Goal: Navigation & Orientation: Find specific page/section

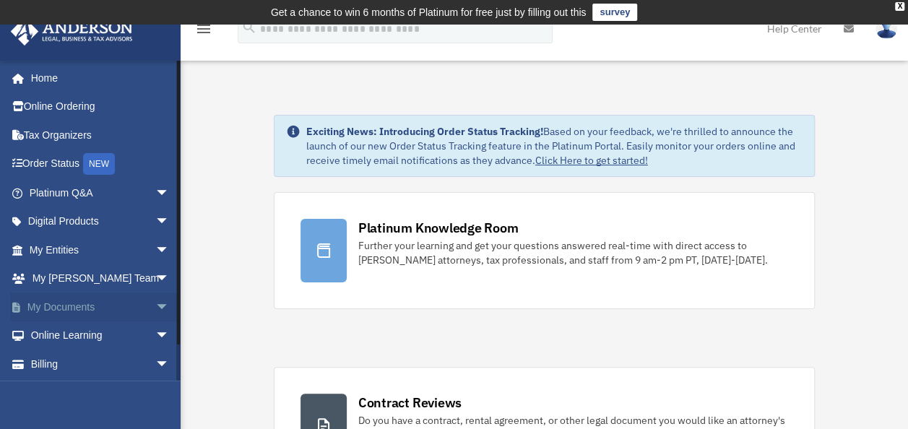
click at [155, 303] on span "arrow_drop_down" at bounding box center [169, 308] width 29 height 30
click at [124, 334] on link "Box" at bounding box center [105, 335] width 171 height 29
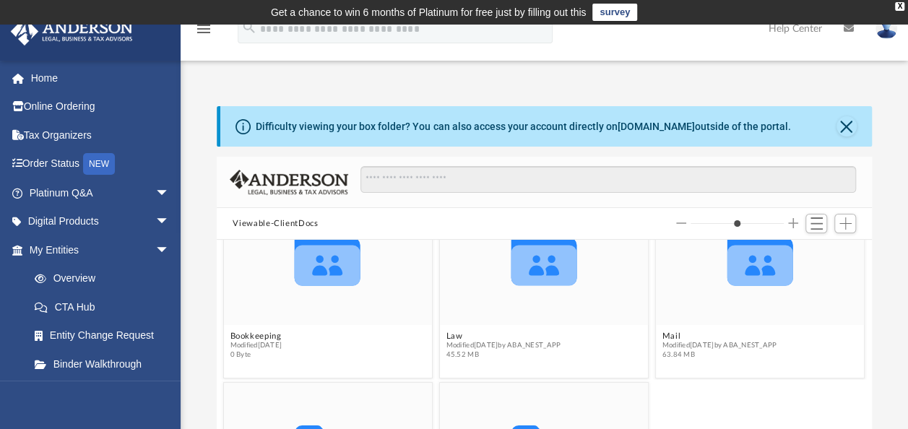
scroll to position [63, 0]
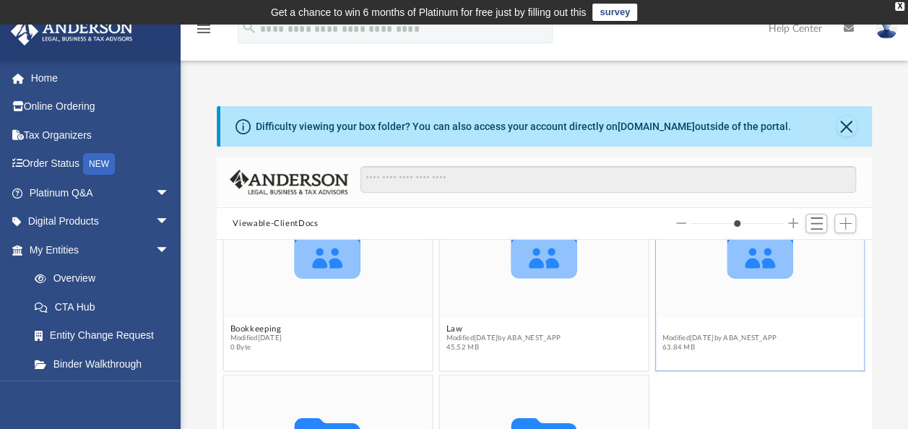
click at [739, 325] on button "Mail" at bounding box center [719, 328] width 115 height 9
type input "*"
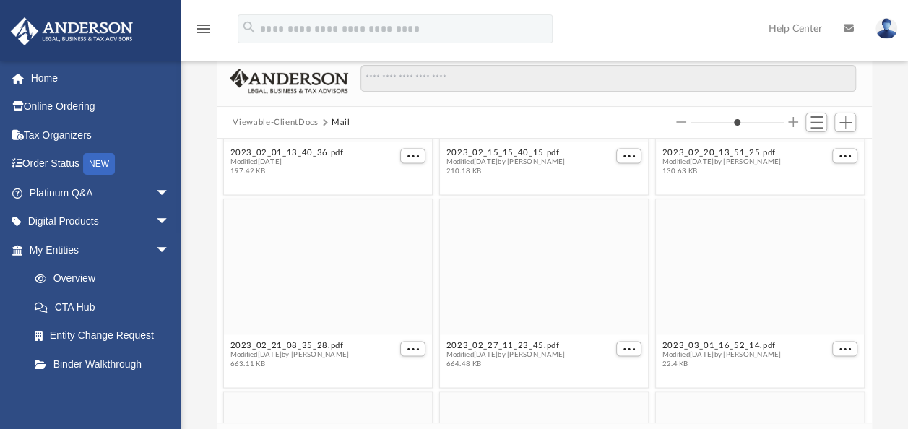
scroll to position [1023, 0]
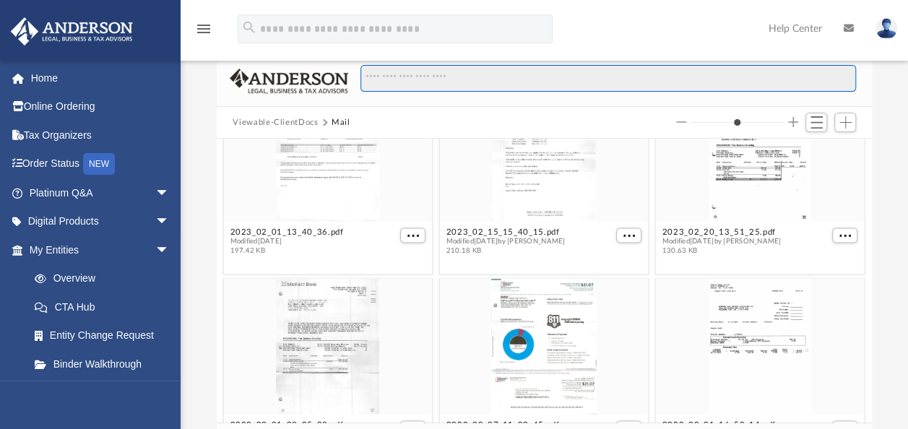
click at [412, 82] on input "Search files and folders" at bounding box center [608, 78] width 496 height 27
type input "*"
type input "**"
type input "*"
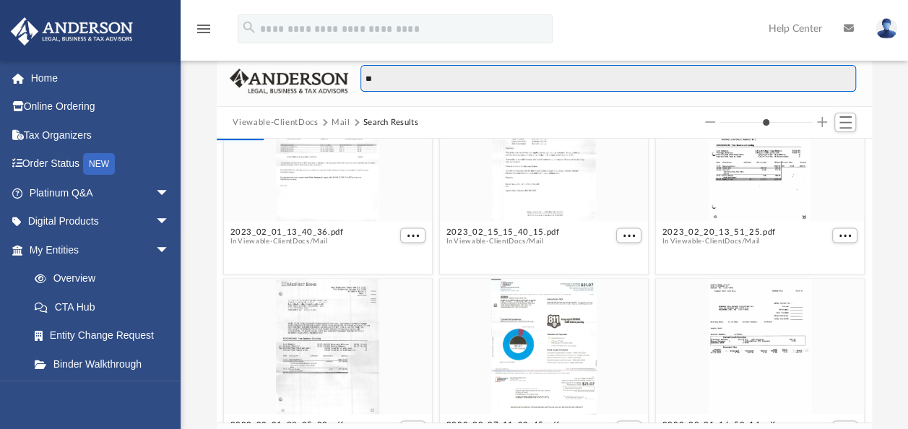
type input "***"
type input "*"
type input "****"
type input "*"
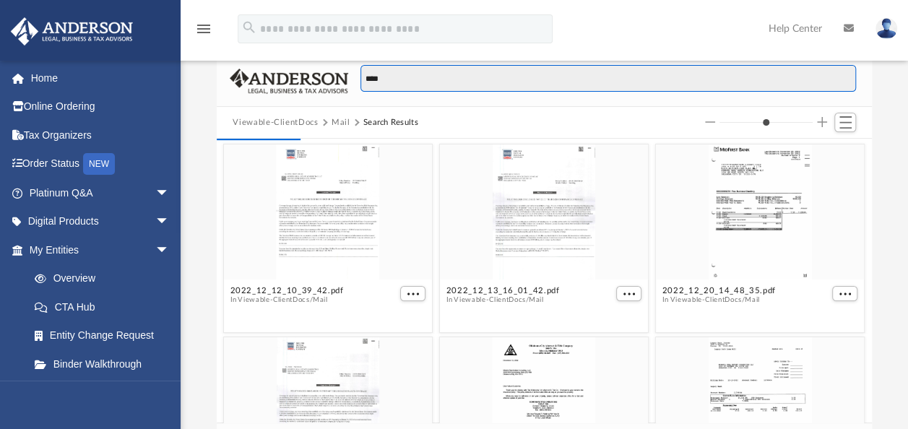
scroll to position [317, 643]
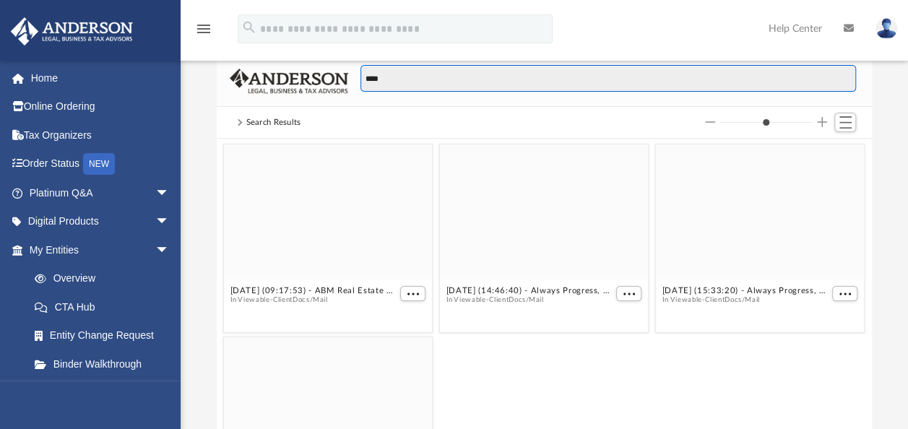
type input "****"
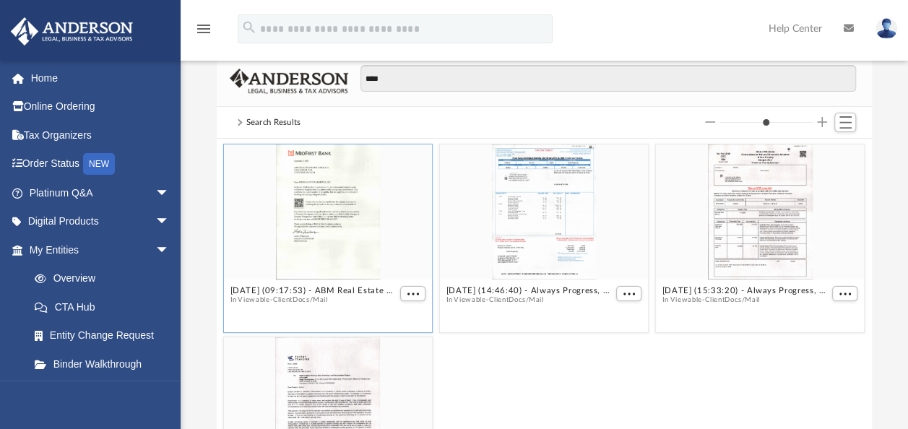
click at [316, 222] on div "grid" at bounding box center [328, 211] width 208 height 135
click at [312, 211] on div "grid" at bounding box center [328, 211] width 208 height 135
click at [319, 209] on div "grid" at bounding box center [328, 211] width 208 height 135
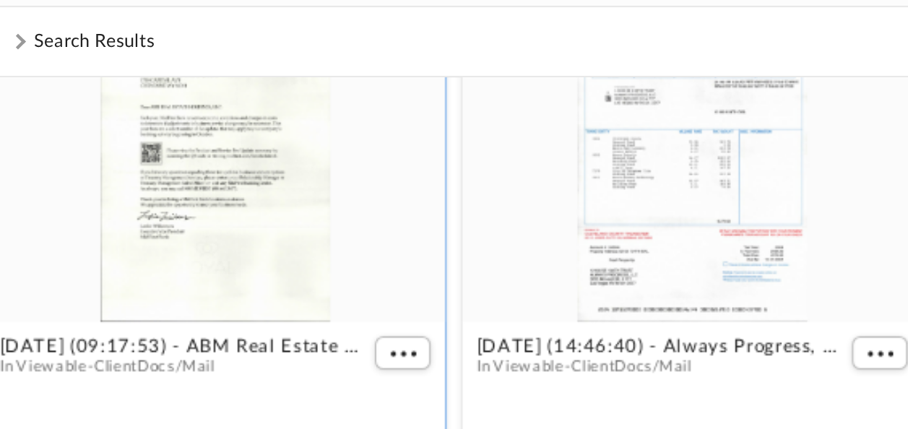
scroll to position [0, 0]
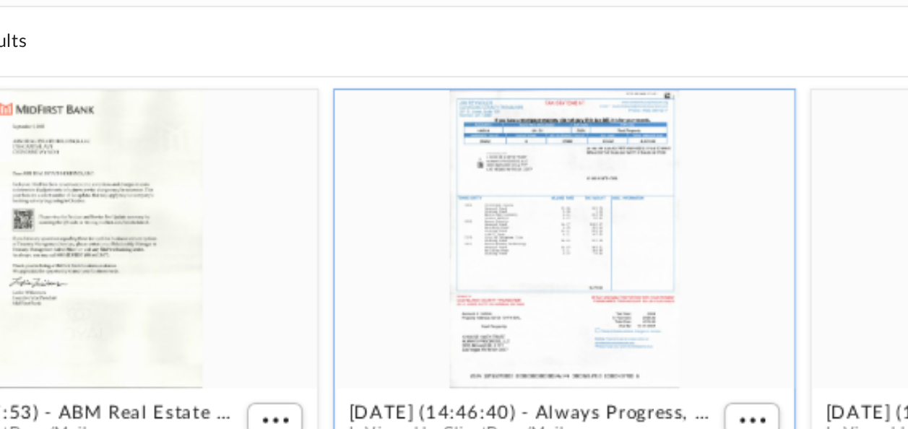
click at [524, 220] on div "grid" at bounding box center [544, 211] width 208 height 135
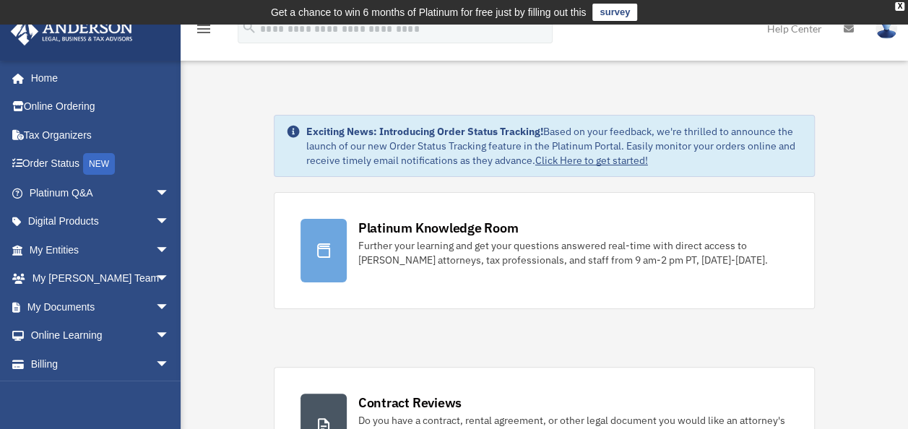
click at [607, 9] on link "survey" at bounding box center [614, 12] width 45 height 17
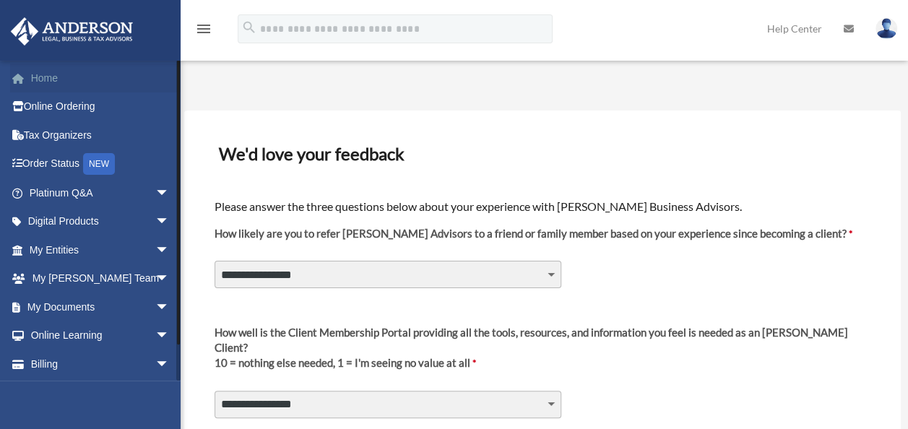
click at [52, 82] on link "Home" at bounding box center [100, 78] width 181 height 29
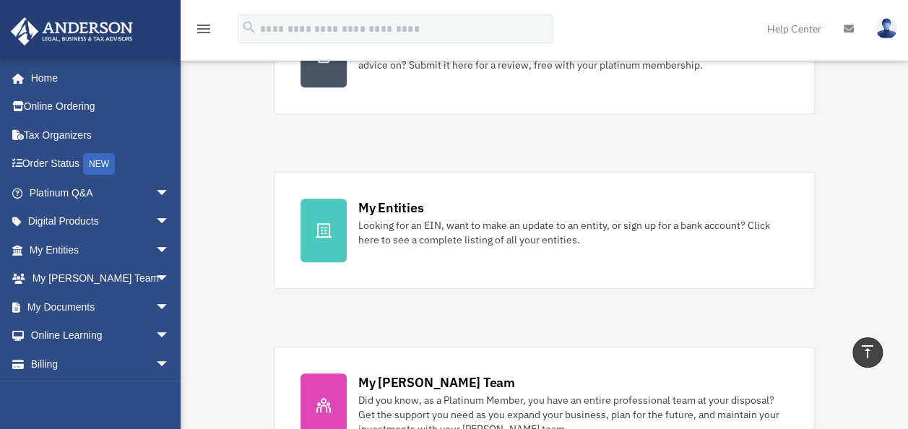
scroll to position [373, 0]
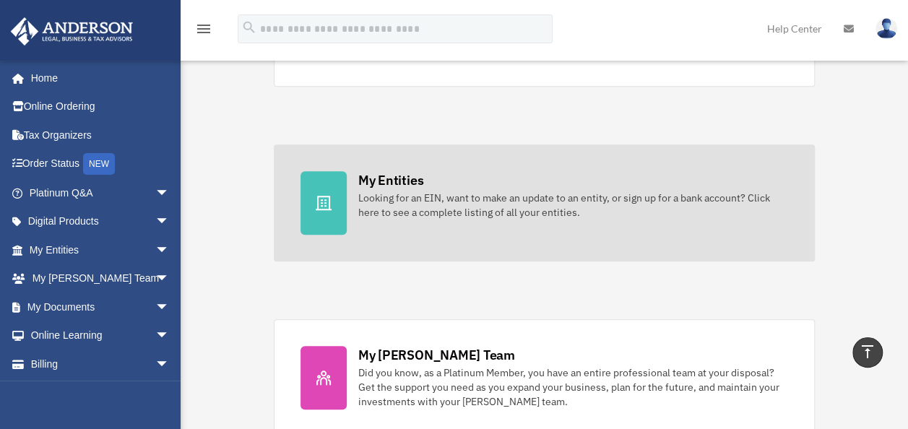
drag, startPoint x: 915, startPoint y: 150, endPoint x: 501, endPoint y: 259, distance: 428.0
click at [501, 259] on link "My Entities Looking for an EIN, want to make an update to an entity, or sign up…" at bounding box center [545, 202] width 542 height 117
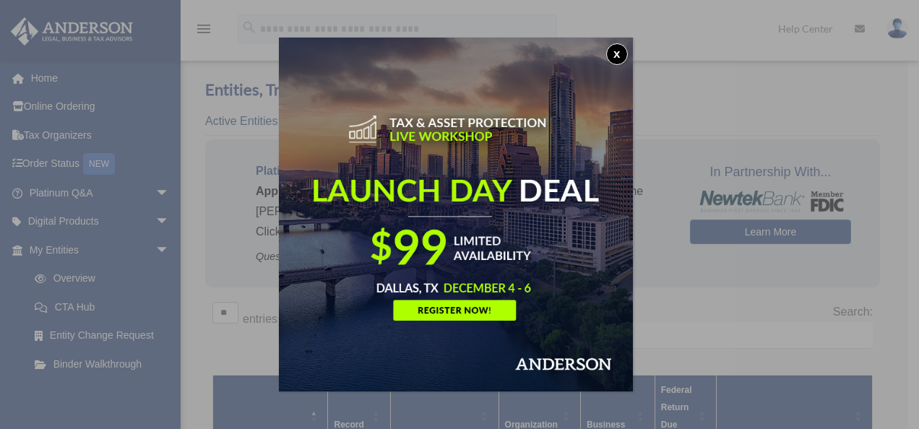
click at [622, 54] on button "x" at bounding box center [617, 54] width 22 height 22
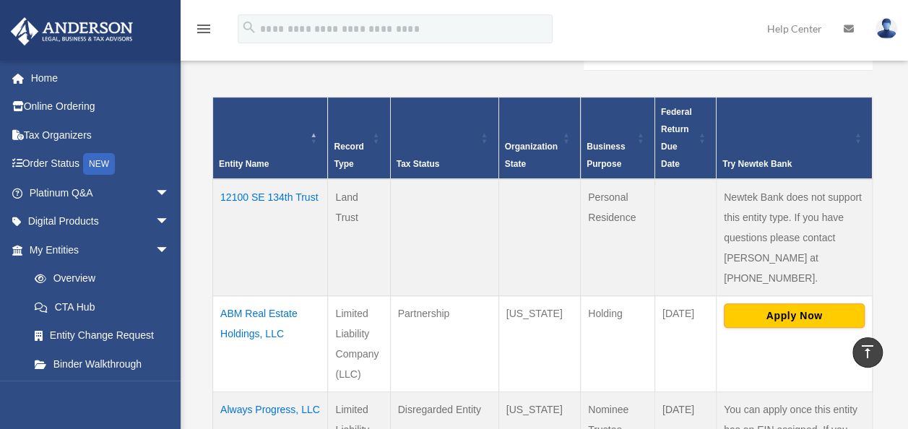
scroll to position [276, 0]
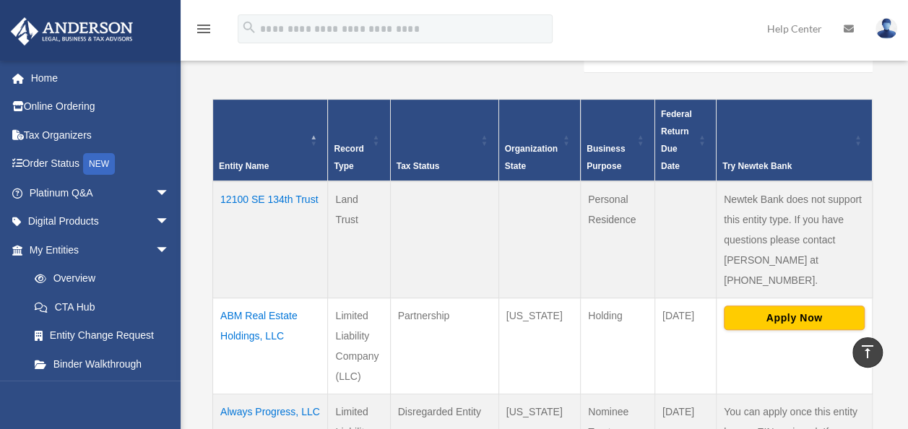
click at [240, 181] on td "12100 SE 134th Trust" at bounding box center [270, 239] width 115 height 117
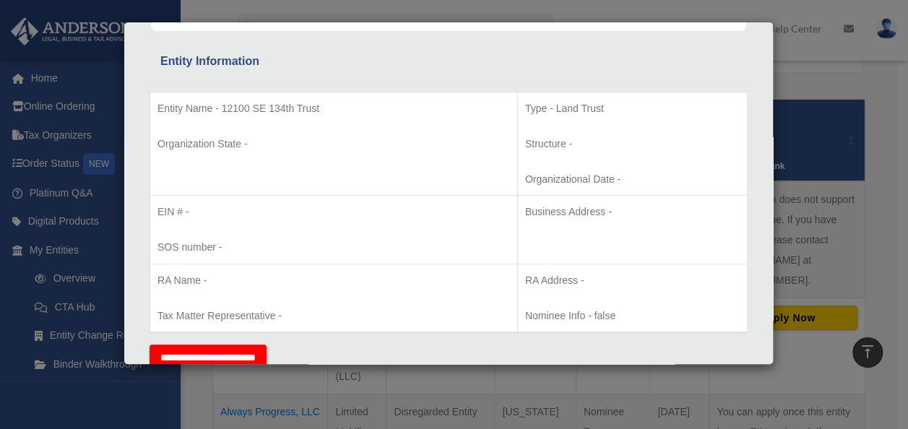
scroll to position [0, 0]
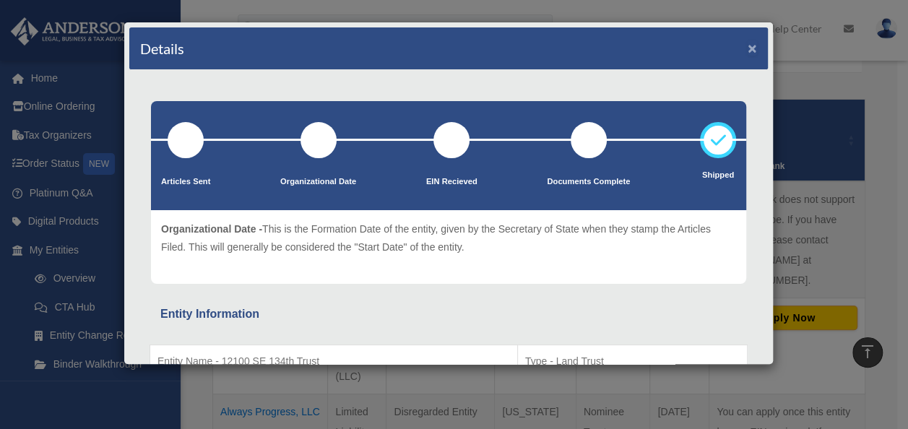
click at [748, 46] on button "×" at bounding box center [752, 47] width 9 height 15
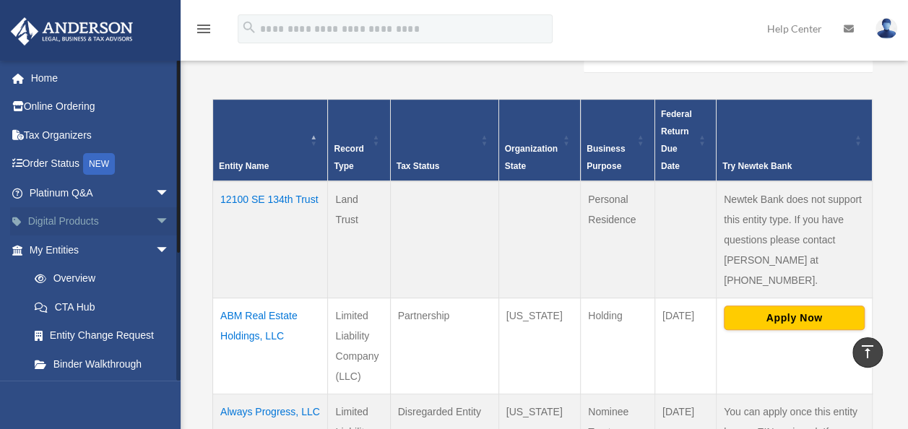
click at [131, 228] on link "Digital Products arrow_drop_down" at bounding box center [100, 221] width 181 height 29
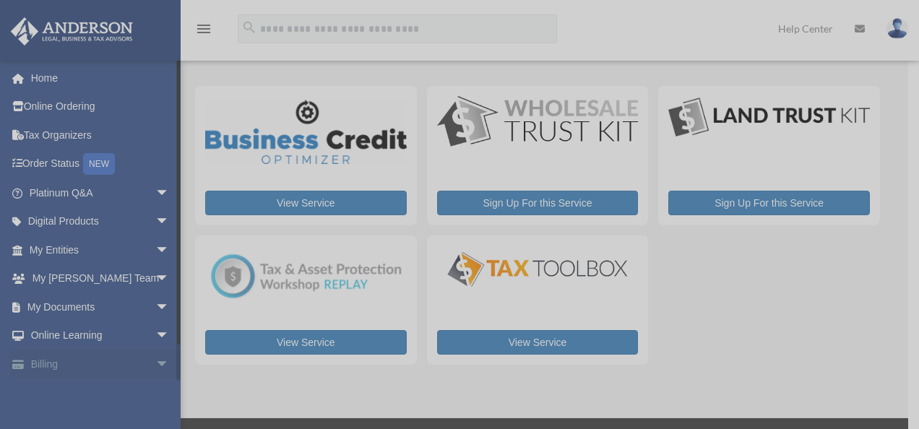
click at [152, 353] on div "x" at bounding box center [459, 214] width 919 height 429
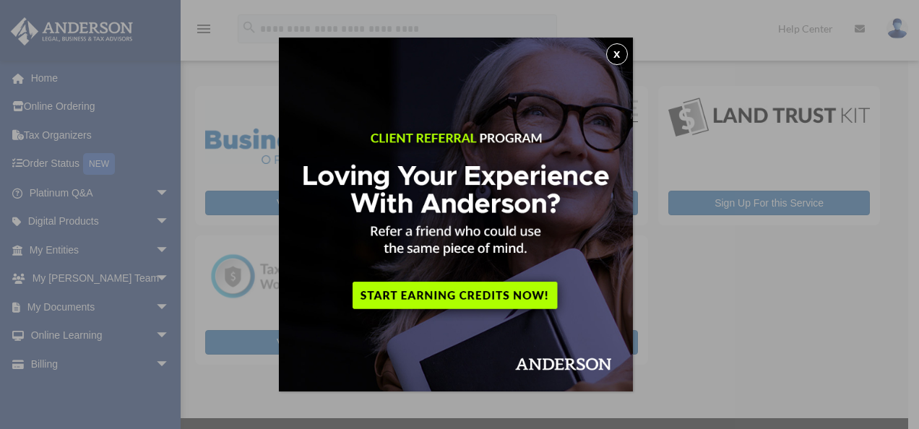
click at [620, 52] on button "x" at bounding box center [617, 54] width 22 height 22
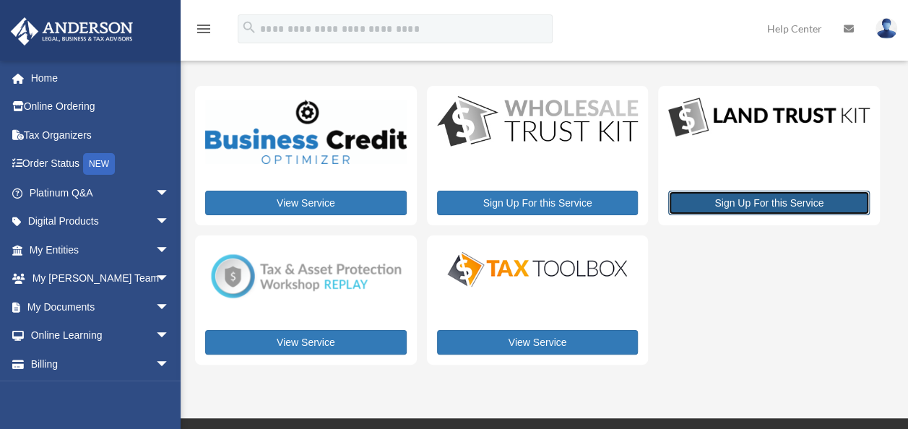
click at [744, 208] on link "Sign Up For this Service" at bounding box center [769, 203] width 202 height 25
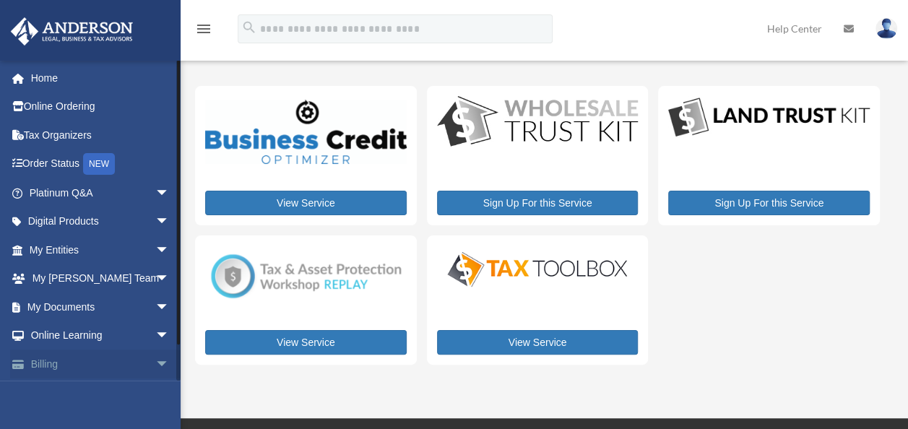
click at [155, 360] on span "arrow_drop_down" at bounding box center [169, 365] width 29 height 30
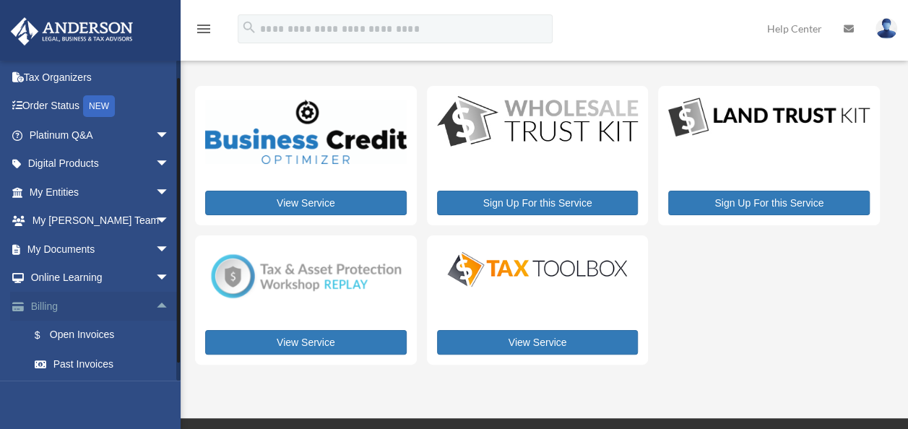
scroll to position [115, 0]
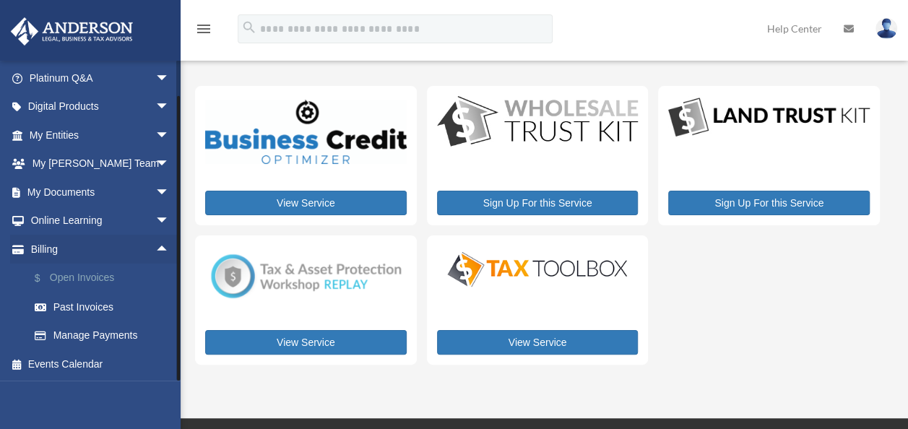
click at [95, 272] on link "$ Open Invoices" at bounding box center [105, 279] width 171 height 30
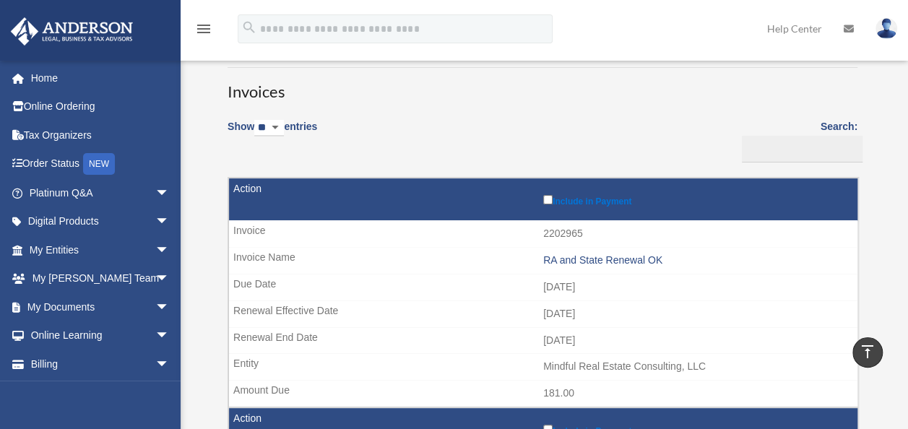
scroll to position [72, 0]
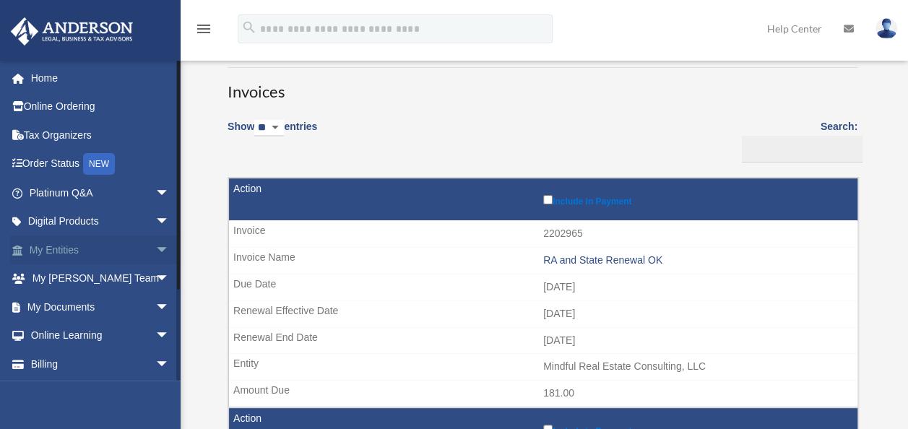
click at [155, 249] on span "arrow_drop_down" at bounding box center [169, 250] width 29 height 30
